Goal: Information Seeking & Learning: Learn about a topic

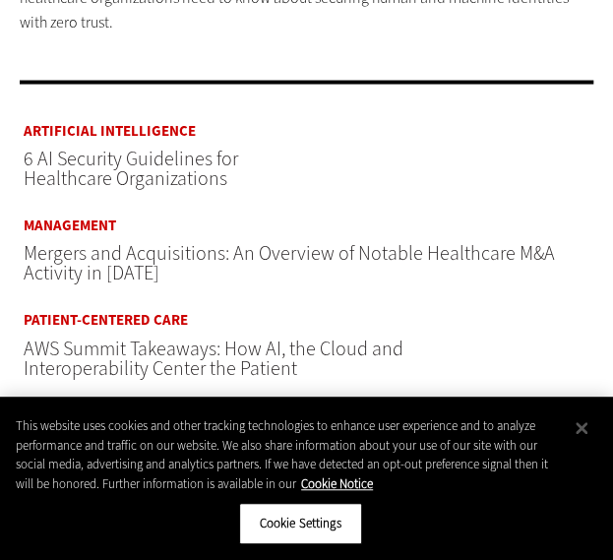
scroll to position [917, 0]
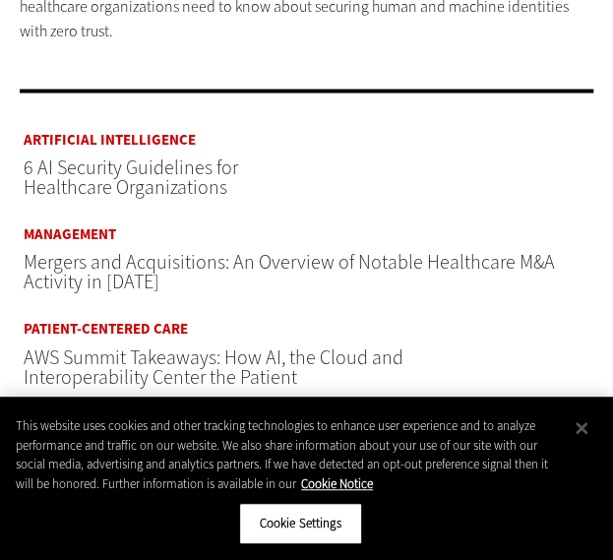
click at [149, 184] on span "6 AI Security Guidelines for Healthcare Organizations" at bounding box center [131, 176] width 214 height 46
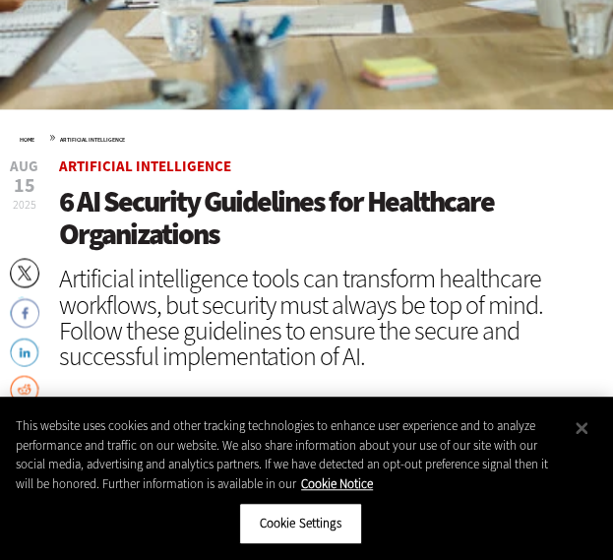
scroll to position [612, 0]
